Goal: Task Accomplishment & Management: Use online tool/utility

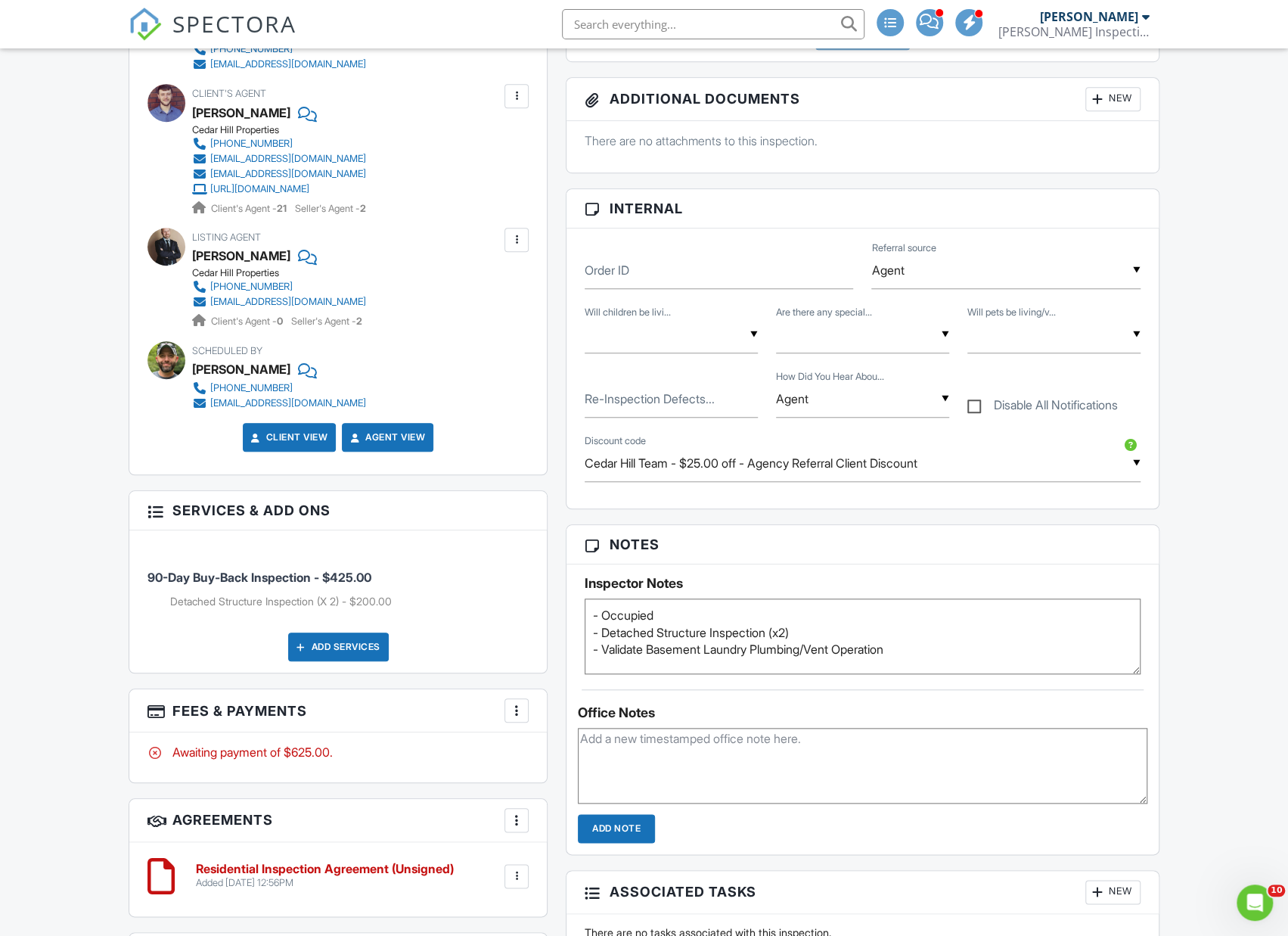
click at [959, 645] on textarea "- Occupied - Detached Structure Inspection (x2)" at bounding box center [863, 636] width 556 height 76
type textarea "- Occupied - Detached Structure Inspection (x2) - Validate Basement Laundry Plu…"
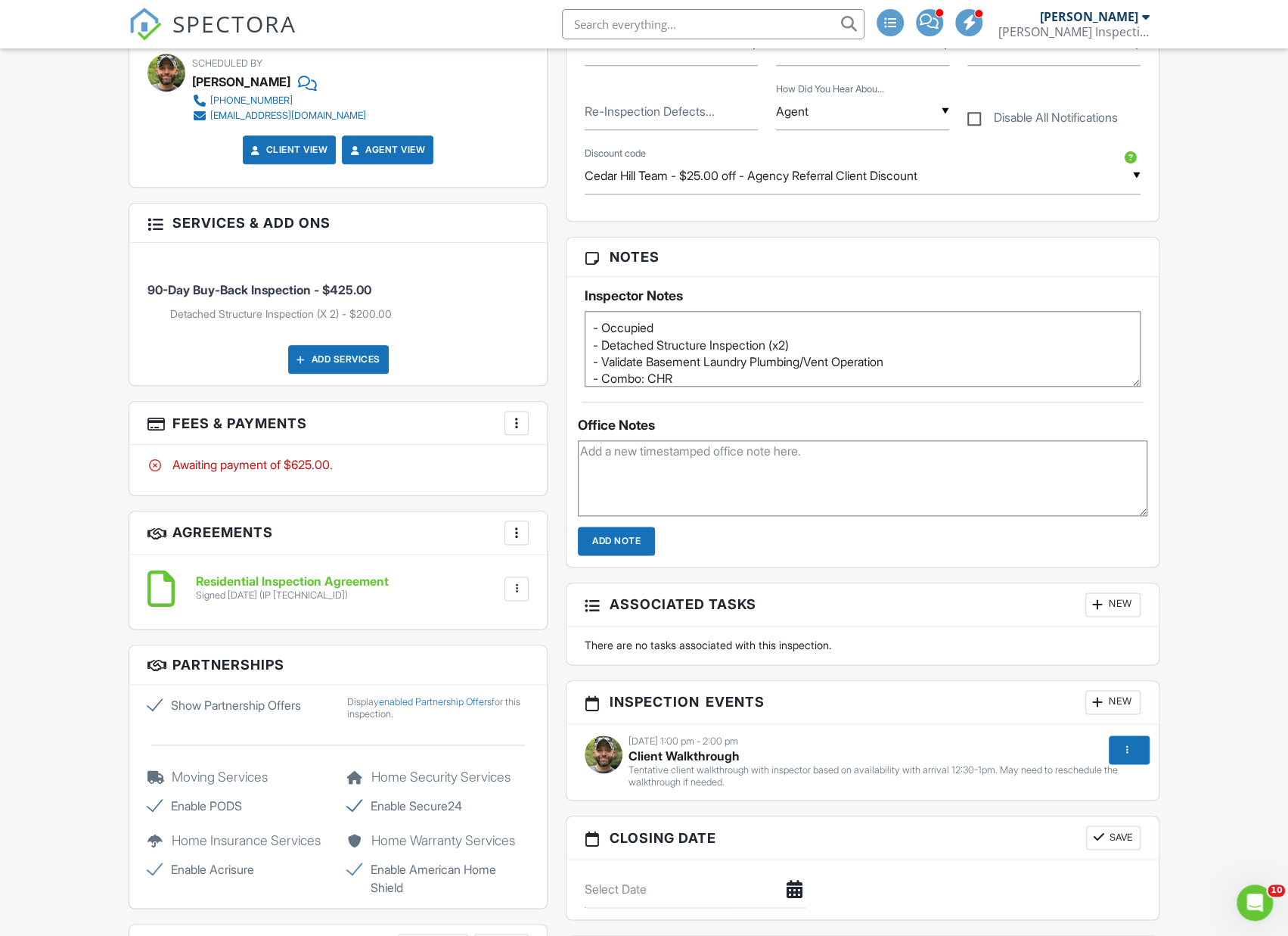
scroll to position [930, 0]
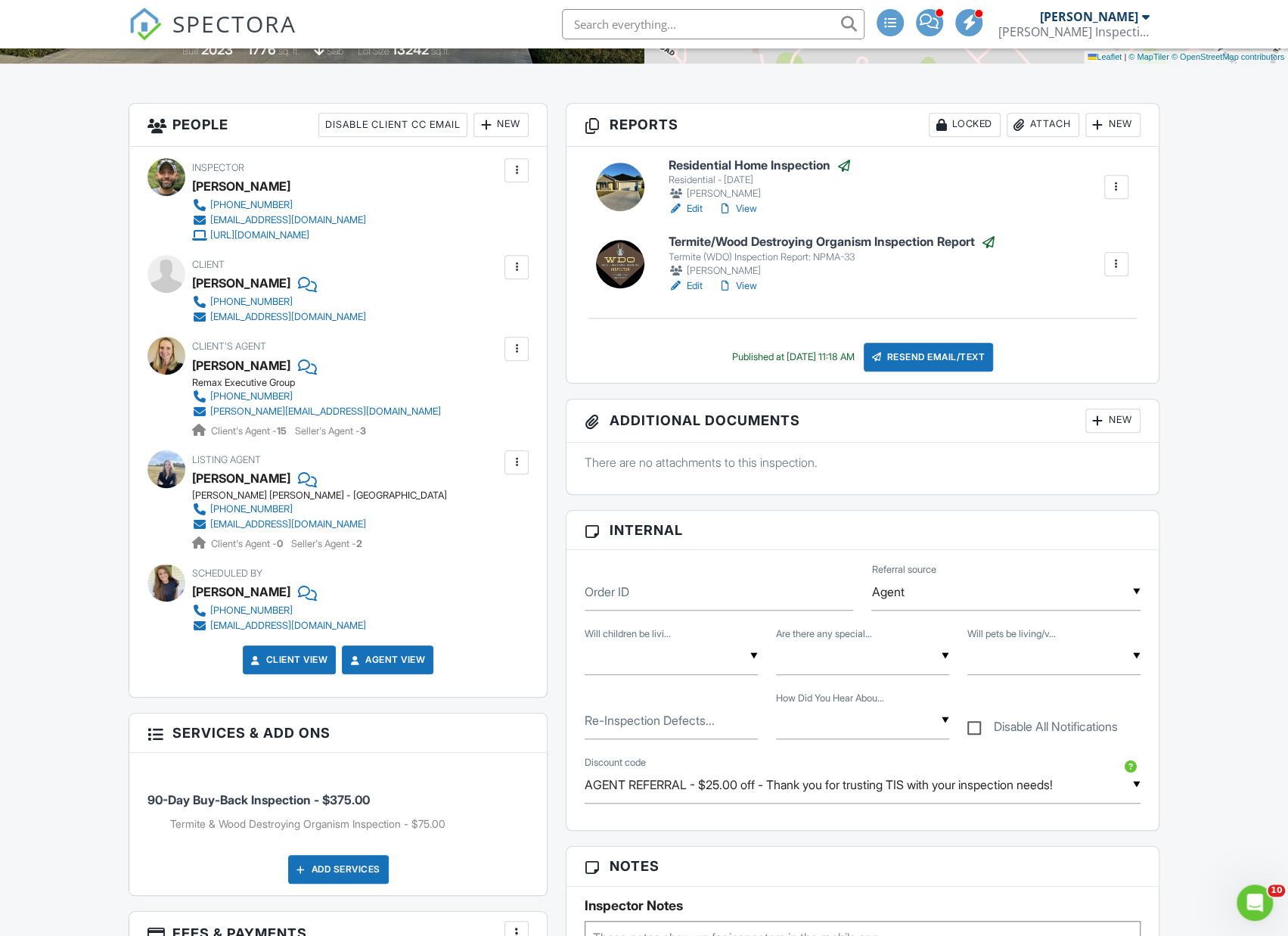
scroll to position [363, 0]
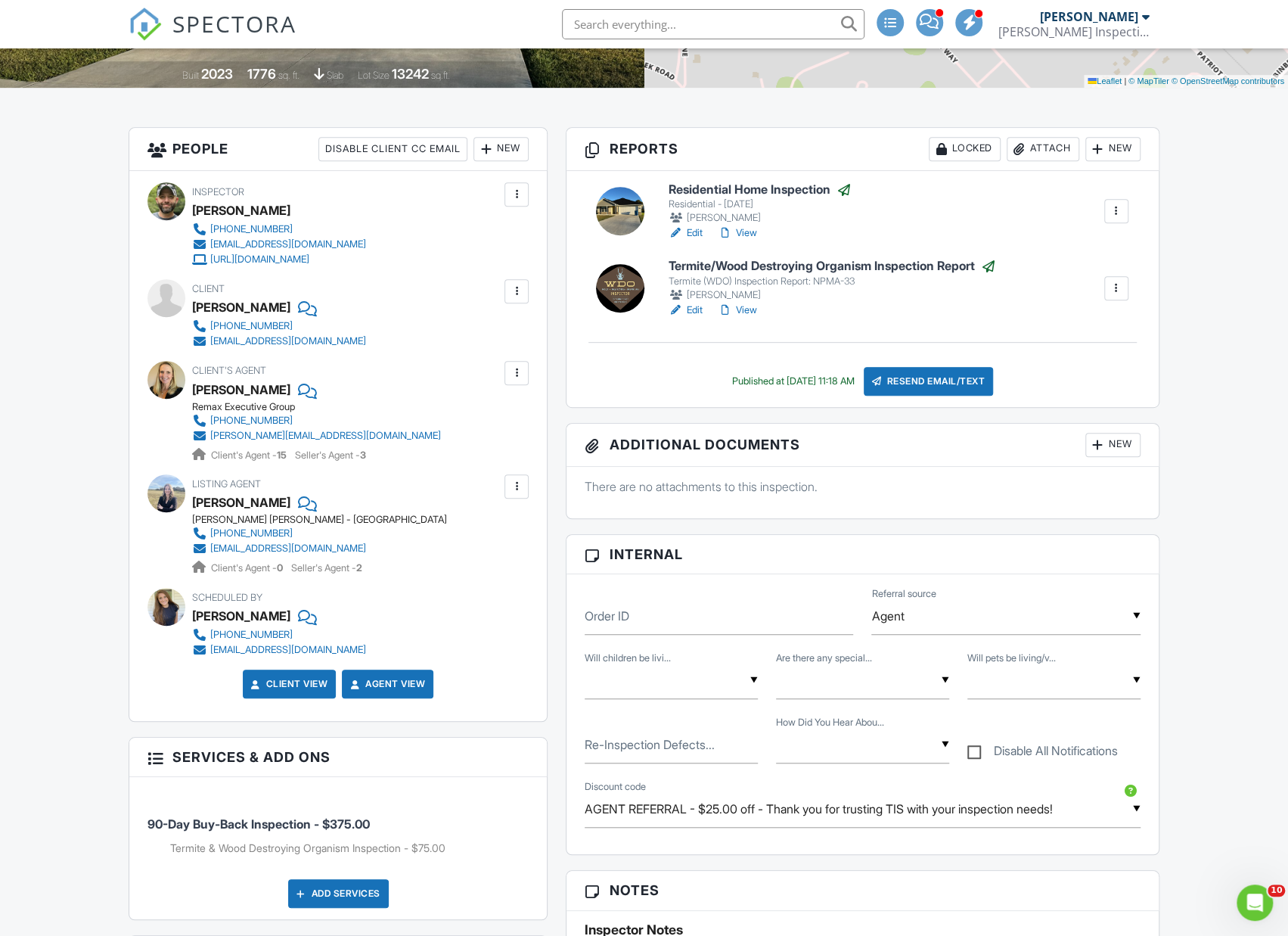
click at [747, 231] on link "View" at bounding box center [736, 233] width 39 height 15
click at [0, 0] on div at bounding box center [0, 0] width 0 height 0
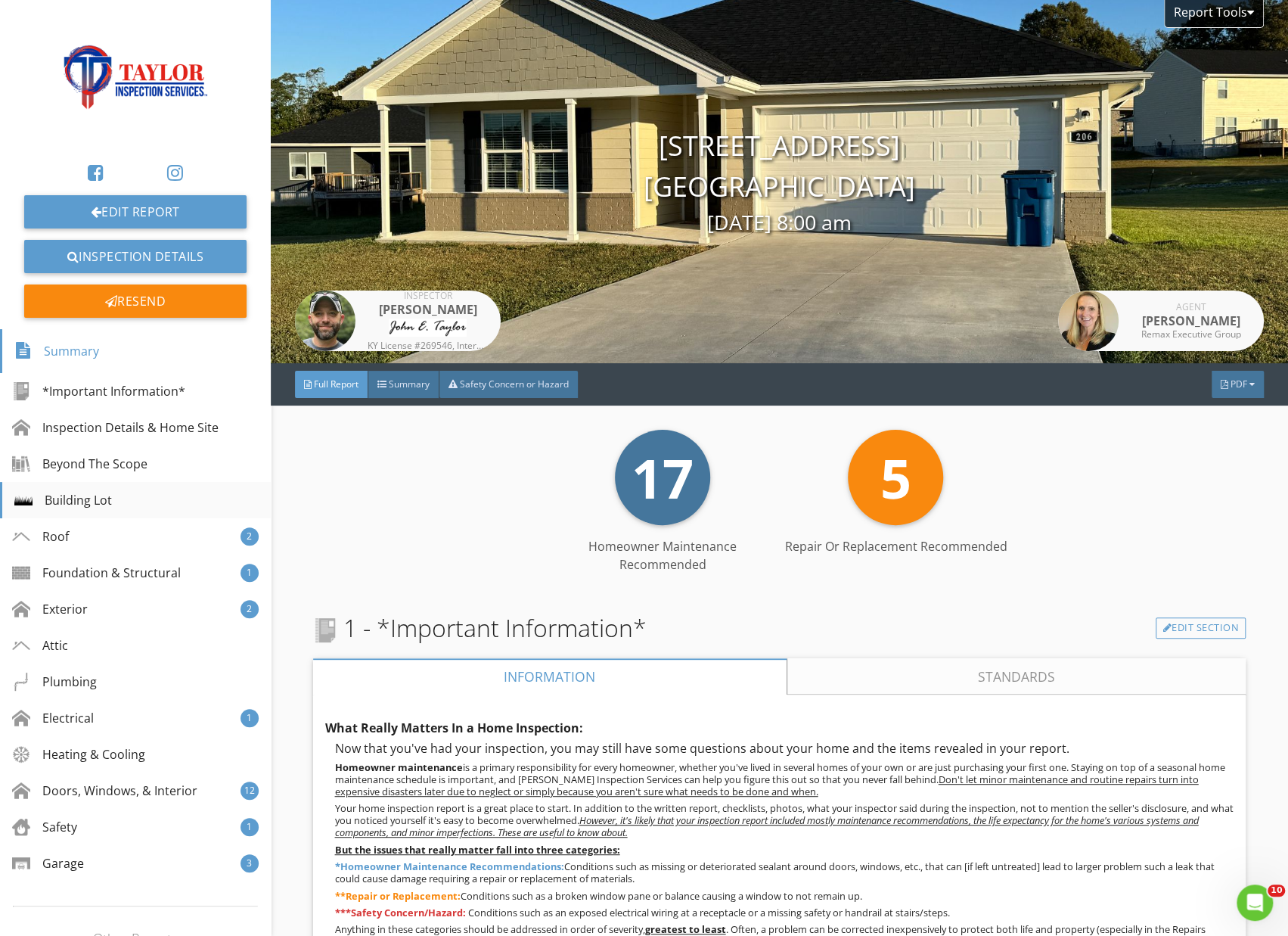
scroll to position [16, 0]
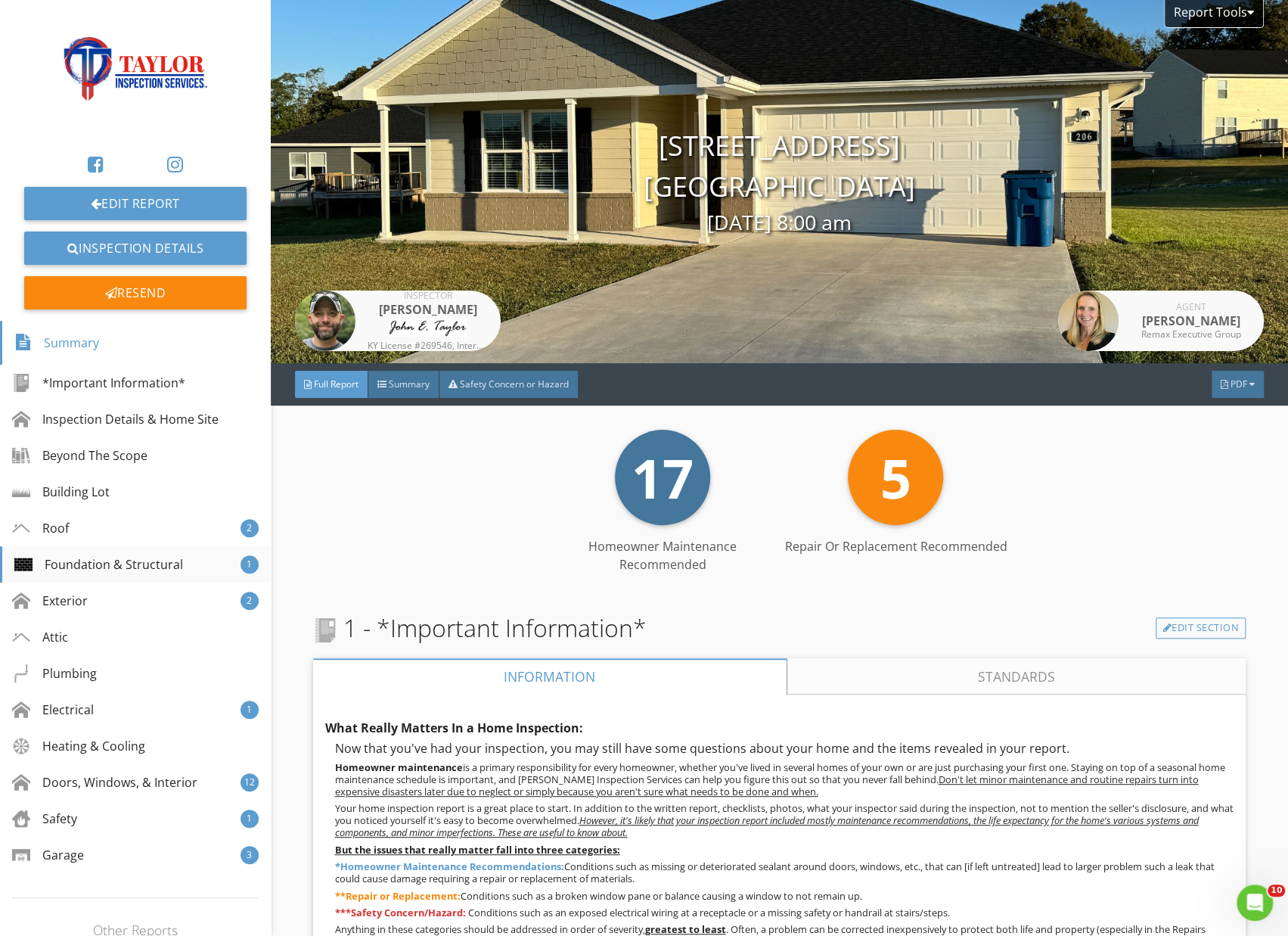
click at [87, 567] on div "Foundation & Structural" at bounding box center [99, 565] width 169 height 18
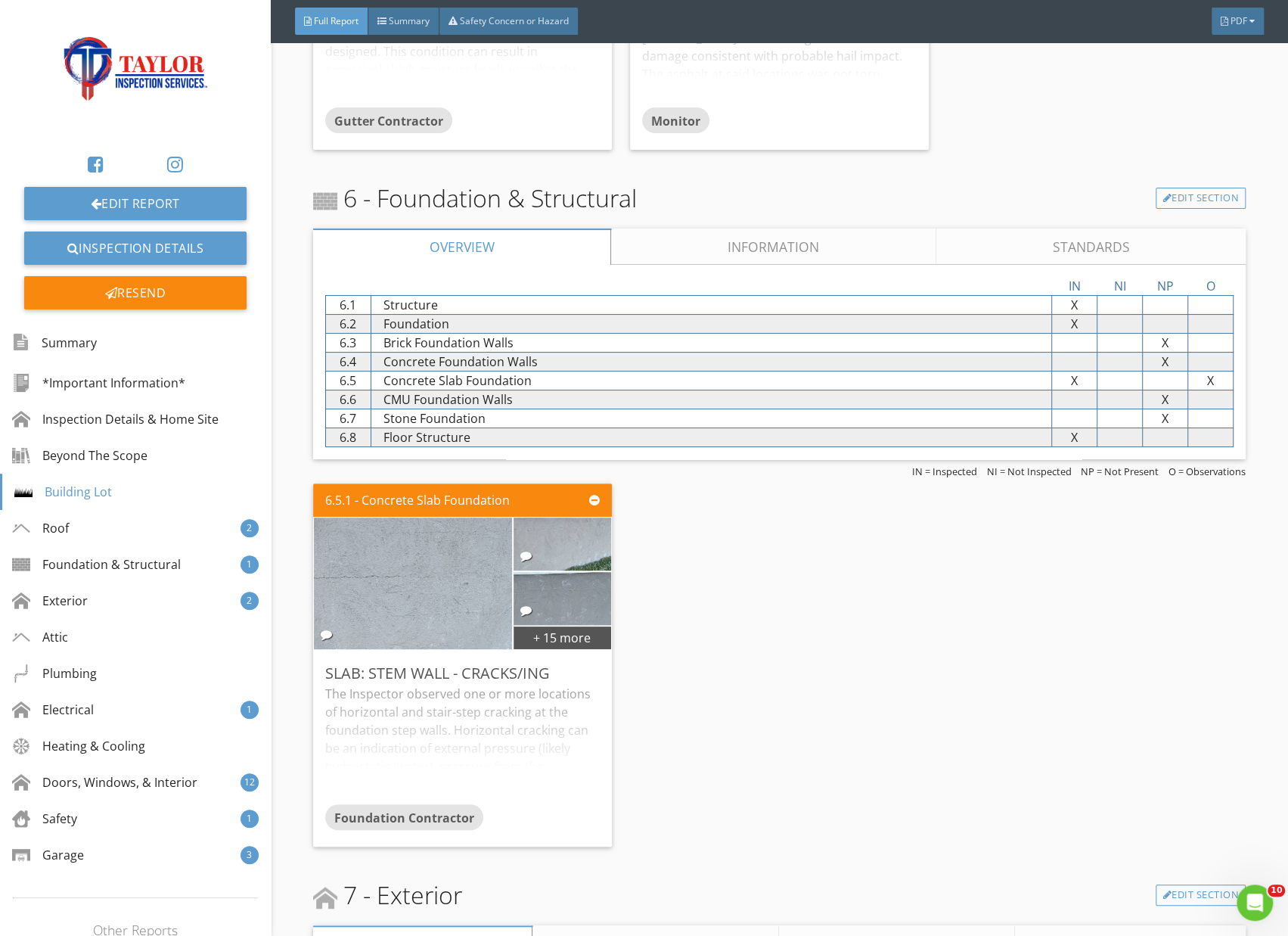
scroll to position [4008, 0]
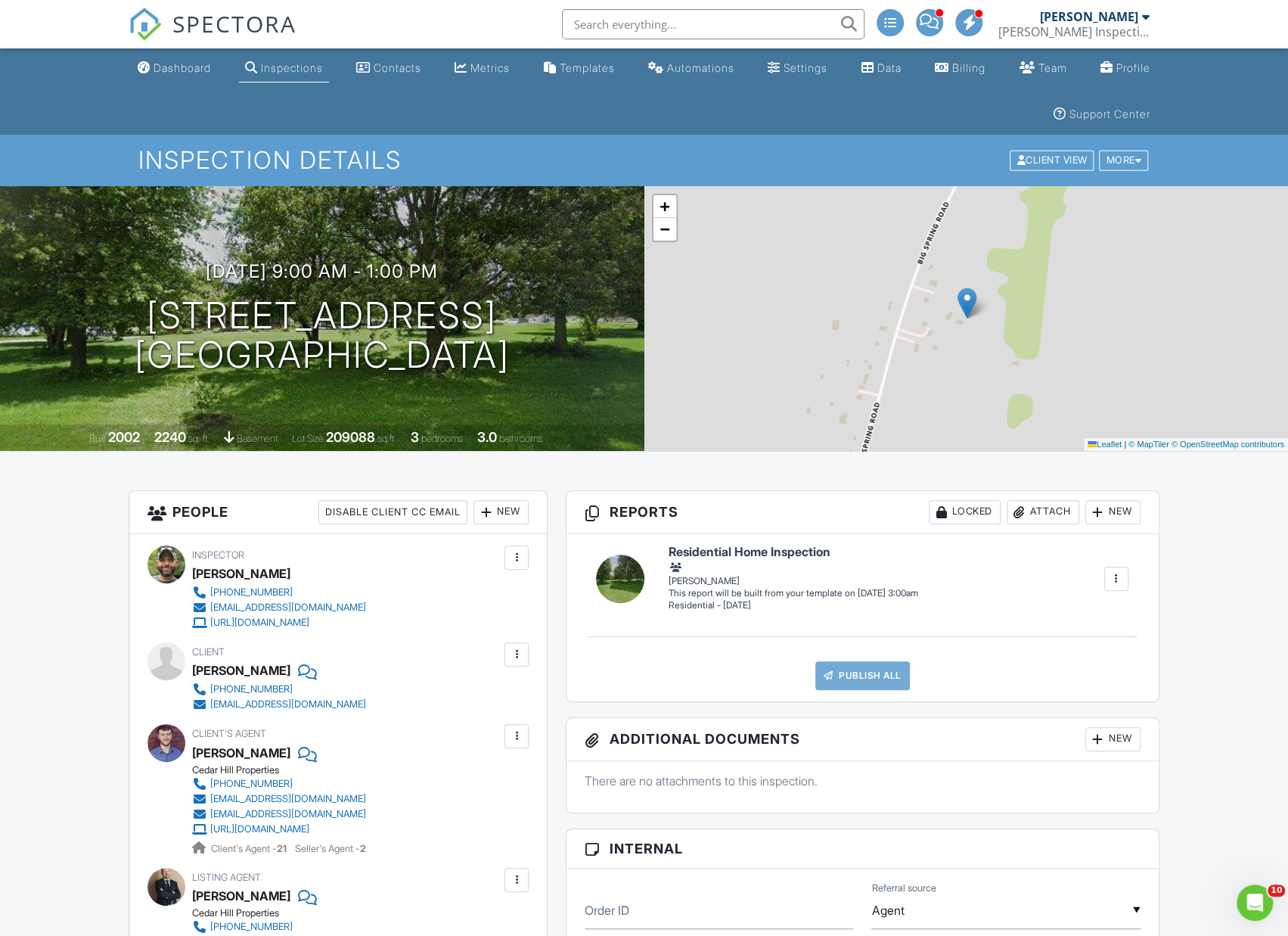
click at [175, 67] on div "Dashboard" at bounding box center [182, 68] width 58 height 13
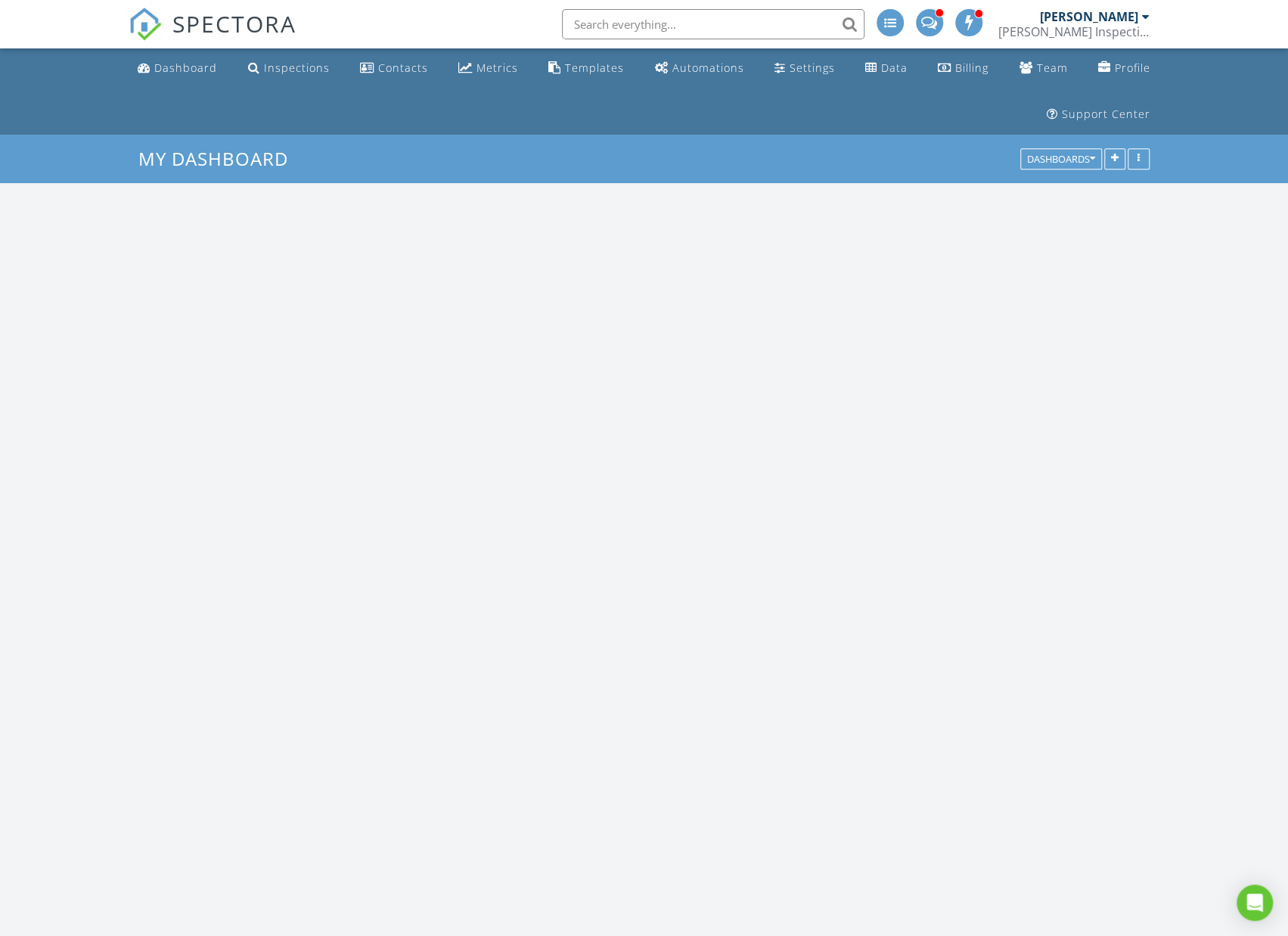
scroll to position [2587, 1288]
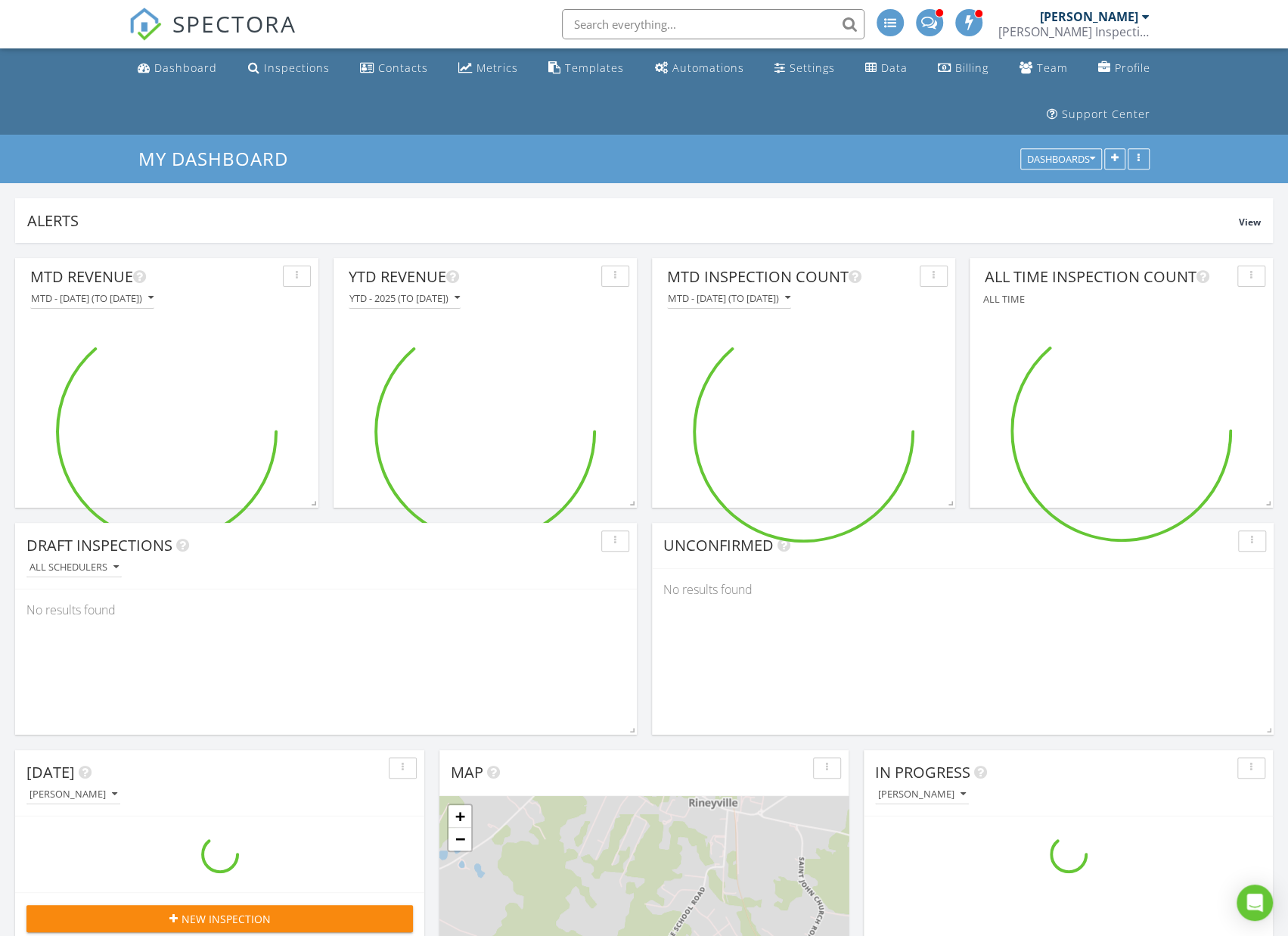
click at [690, 23] on input "text" at bounding box center [713, 24] width 302 height 30
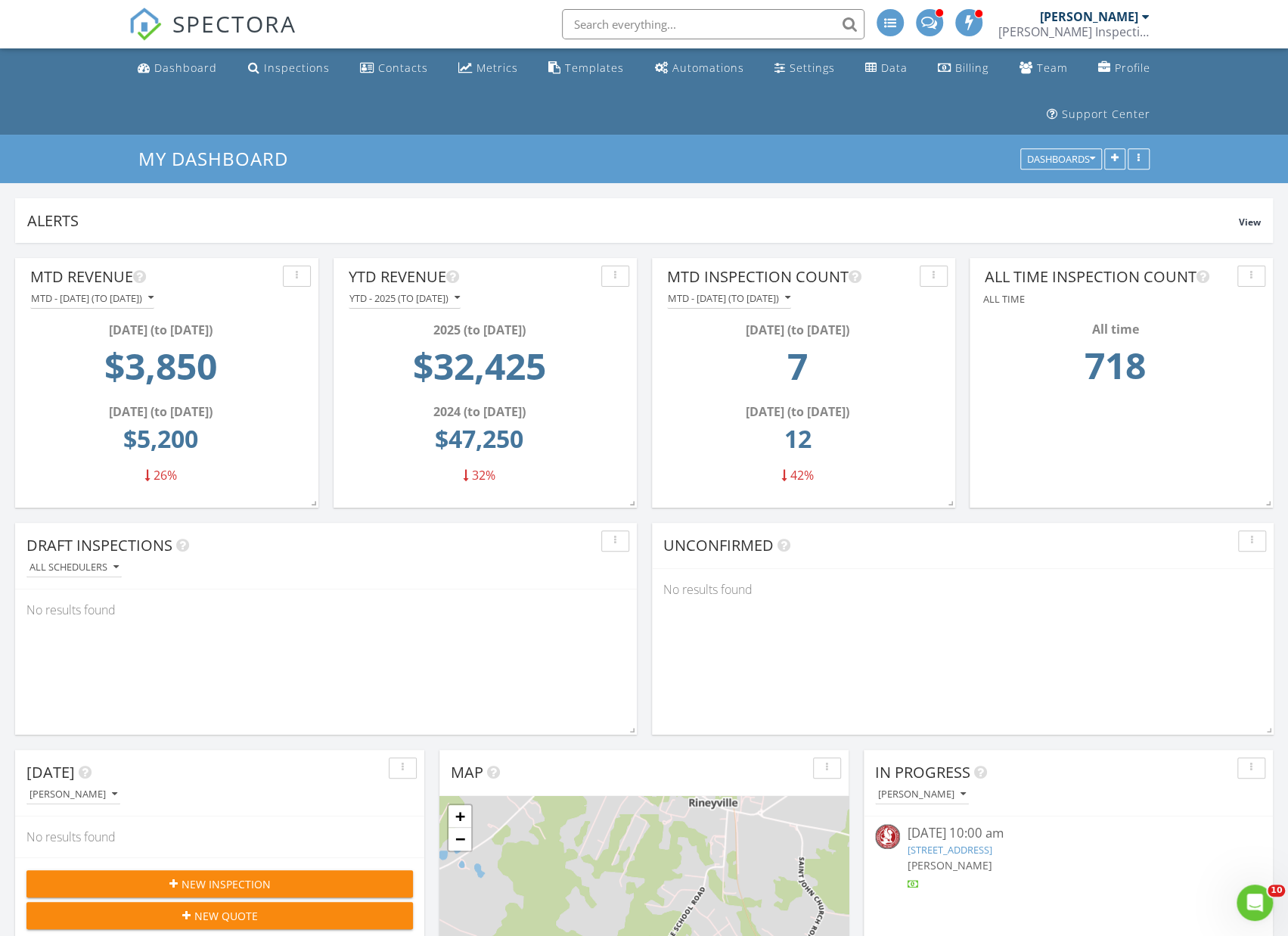
scroll to position [0, 0]
type input "[PHONE_NUMBER]"
